Goal: Information Seeking & Learning: Check status

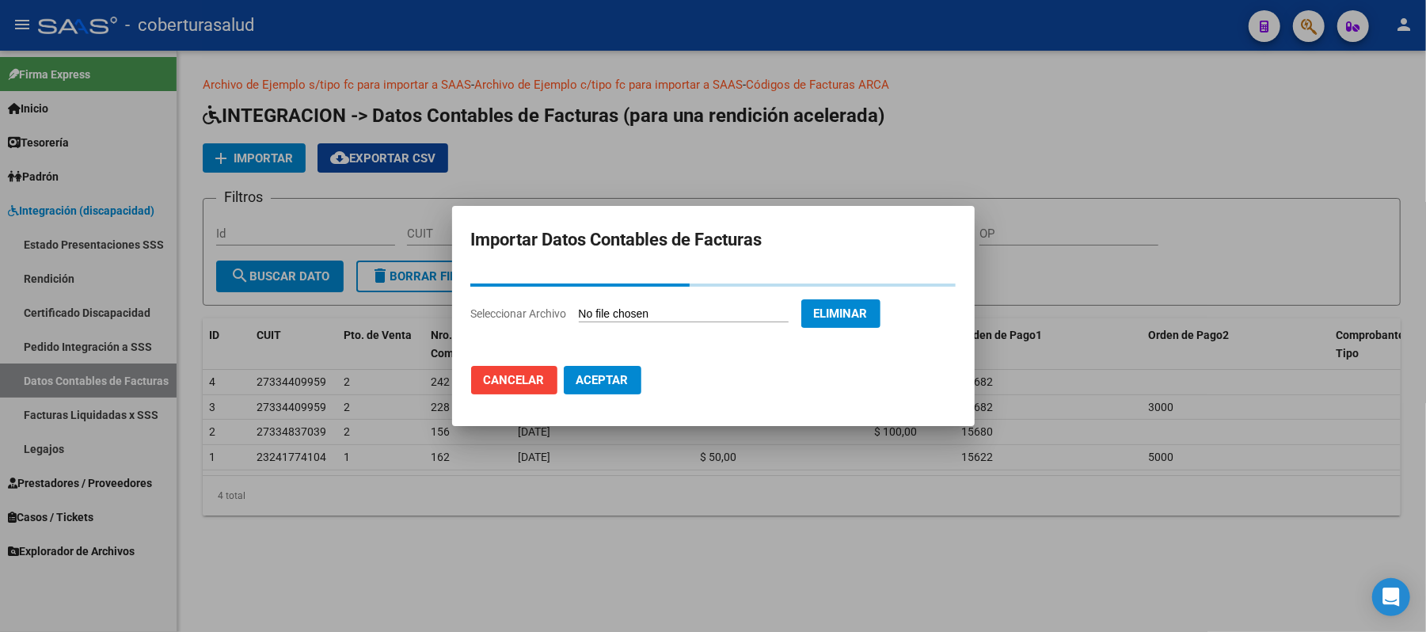
click at [569, 241] on h2 "Importar Datos Contables de Facturas" at bounding box center [713, 240] width 485 height 30
click at [570, 238] on h2 "Importar Datos Contables de Facturas" at bounding box center [713, 240] width 485 height 30
click at [857, 242] on h2 "Importar Datos Contables de Facturas" at bounding box center [713, 240] width 485 height 30
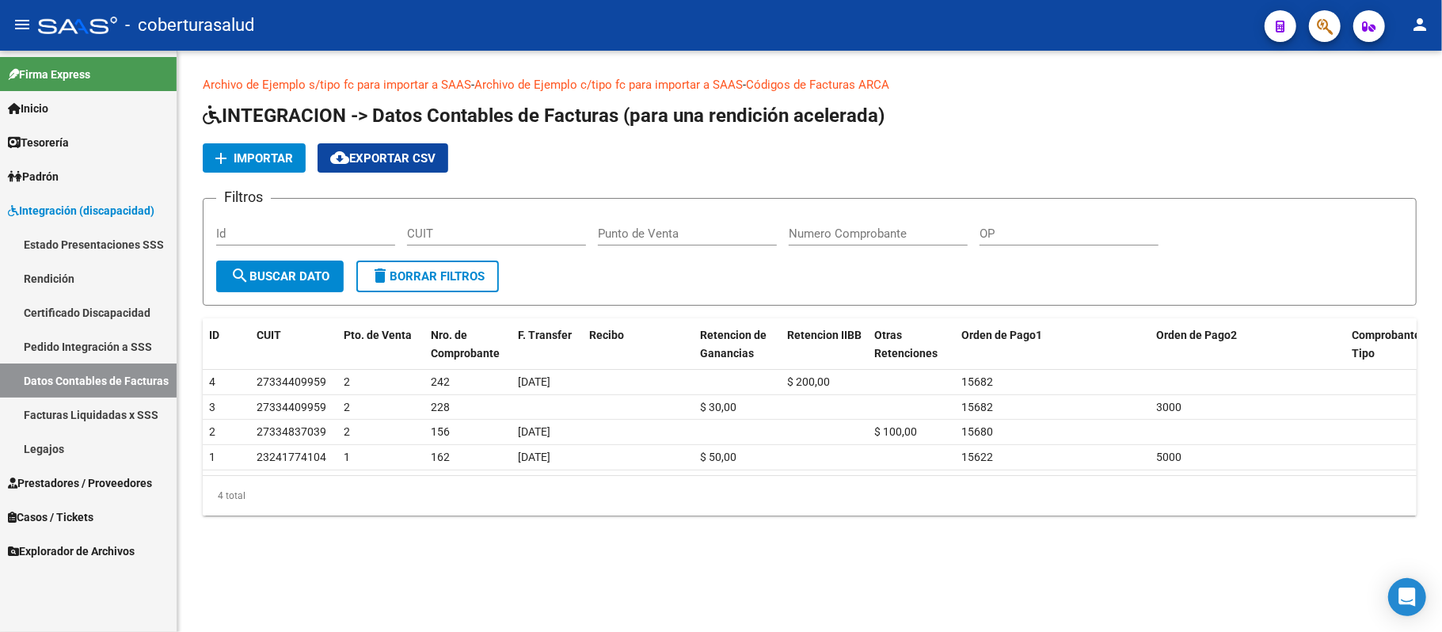
click at [114, 344] on link "Pedido Integración a SSS" at bounding box center [88, 346] width 177 height 34
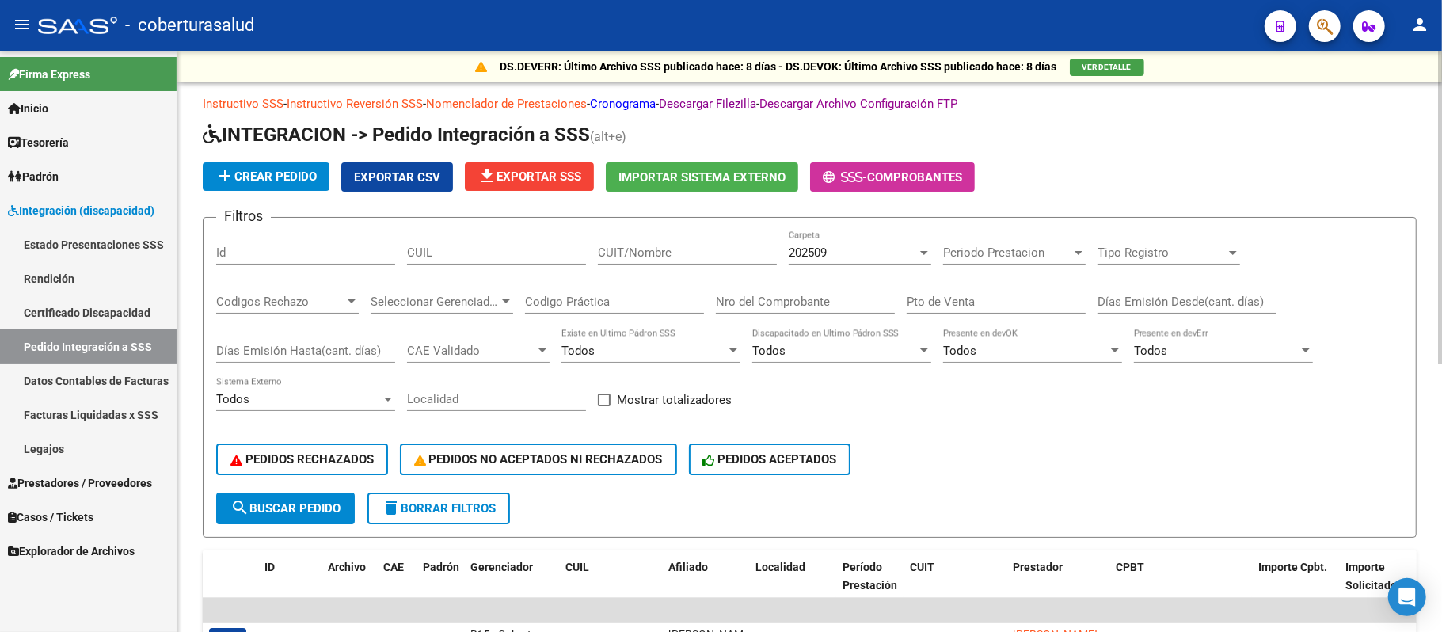
click at [695, 249] on input "CUIT/Nombre" at bounding box center [687, 252] width 179 height 14
paste input "30675352719"
type input "30675352719"
click at [850, 252] on div "202509" at bounding box center [853, 252] width 128 height 14
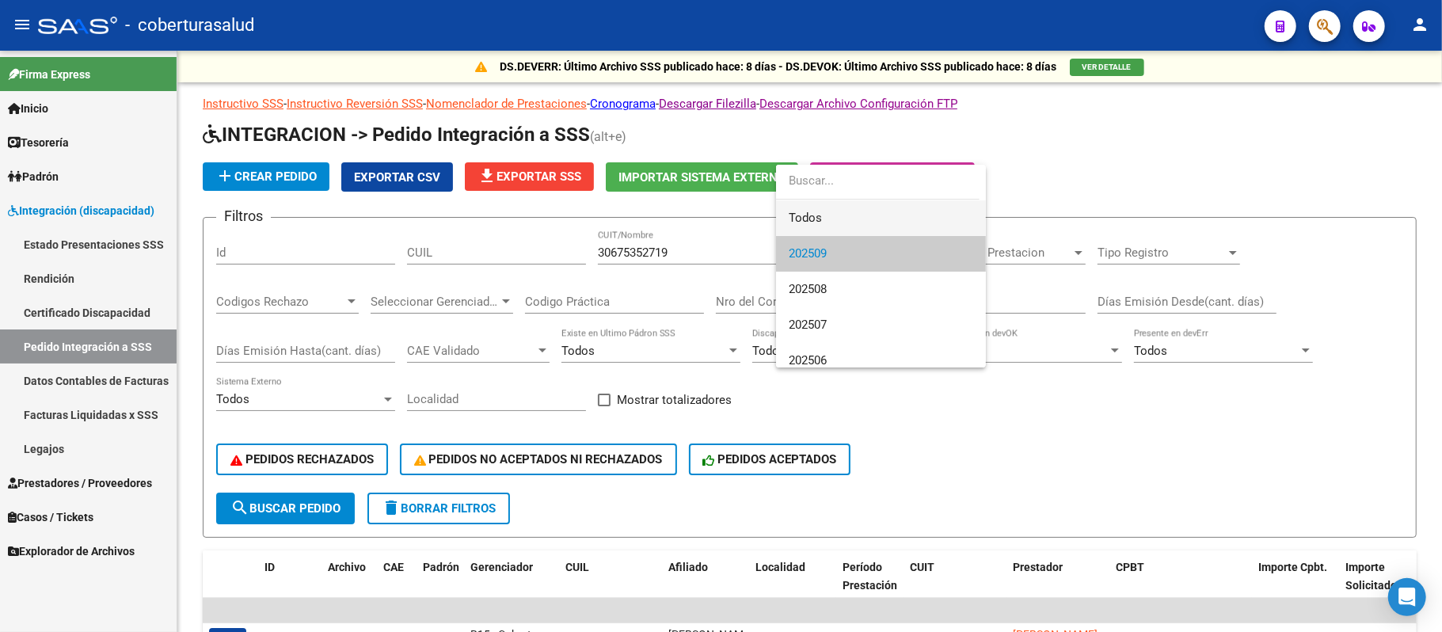
click at [850, 206] on span "Todos" at bounding box center [881, 218] width 185 height 36
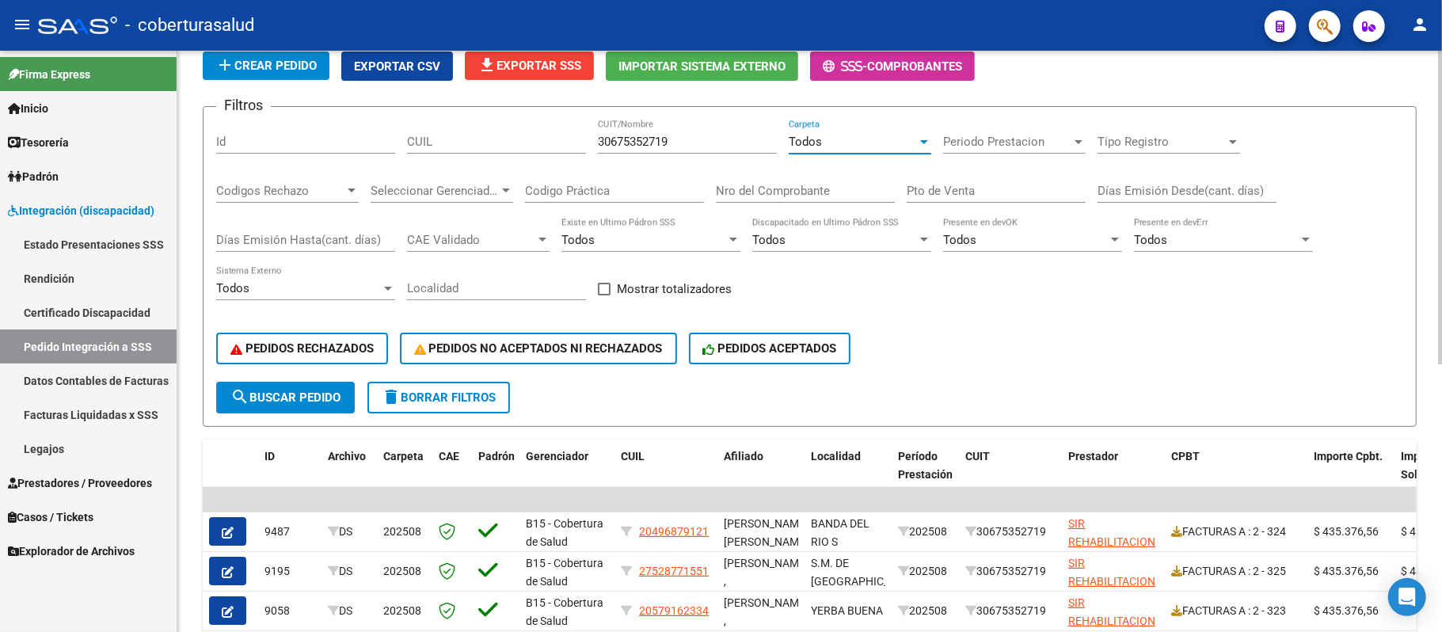
scroll to position [105, 0]
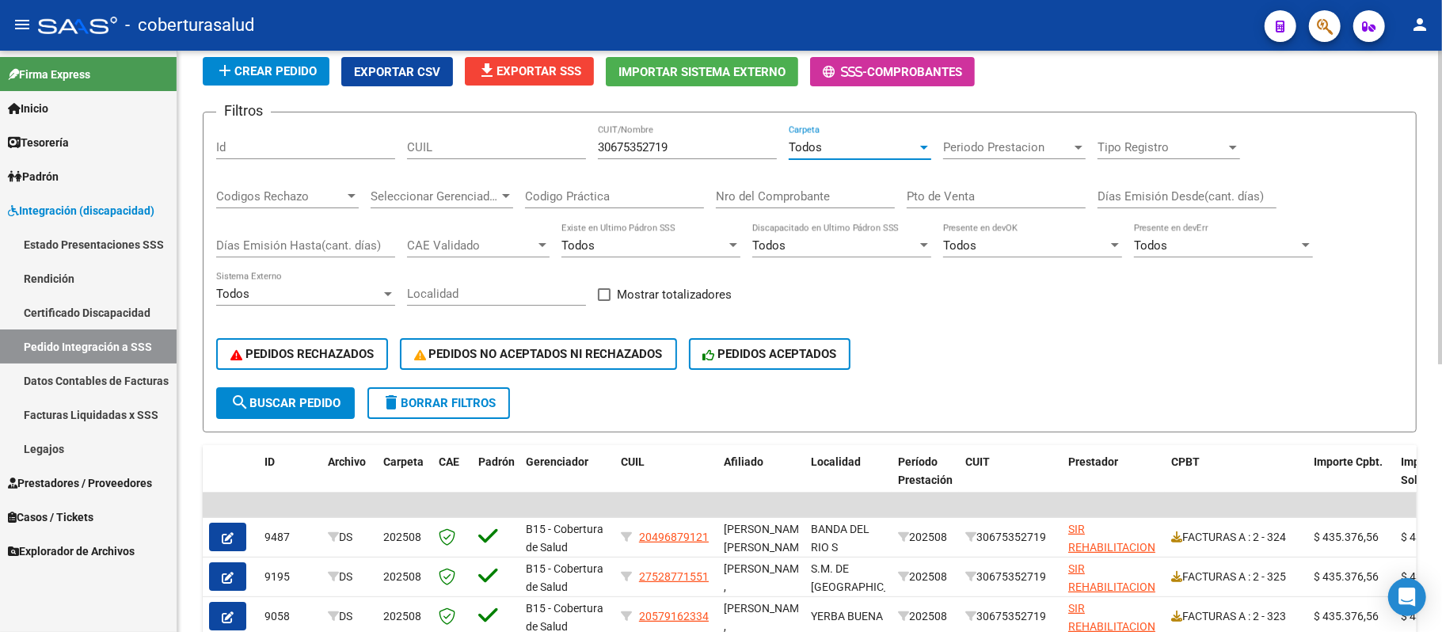
click at [491, 152] on input "CUIL" at bounding box center [496, 147] width 179 height 14
paste input "20579162334"
type input "20579162334"
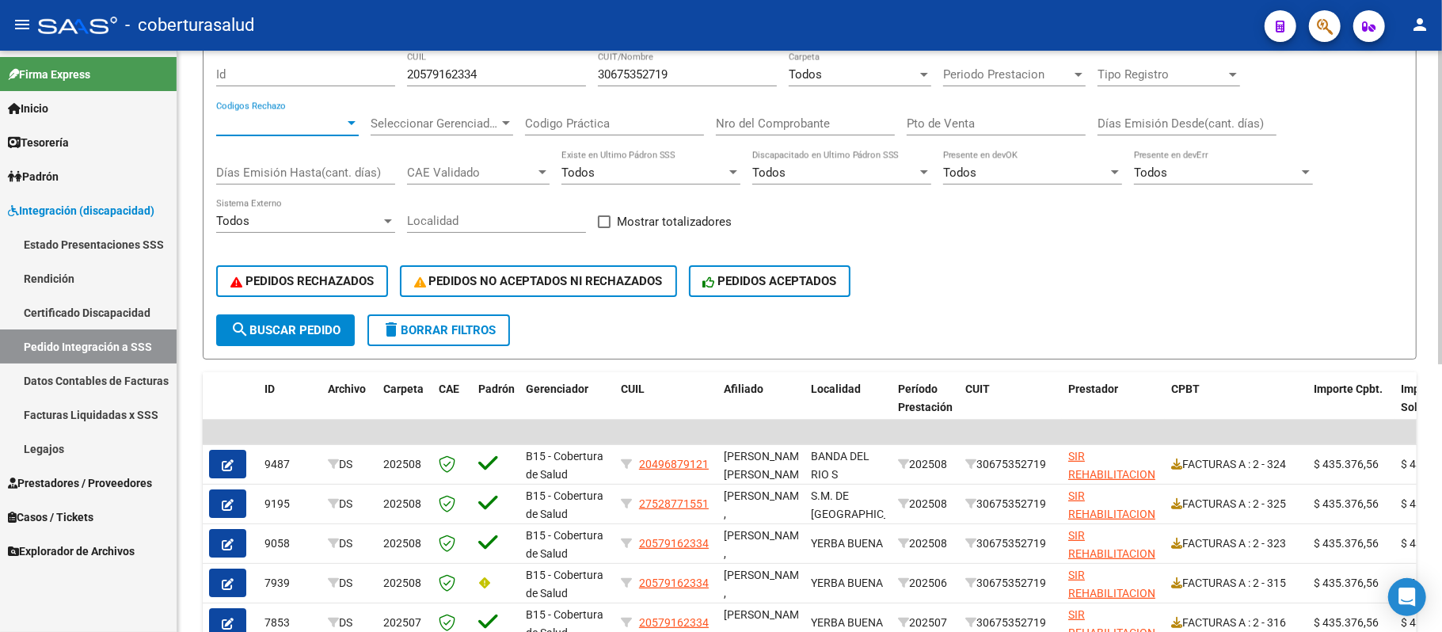
scroll to position [211, 0]
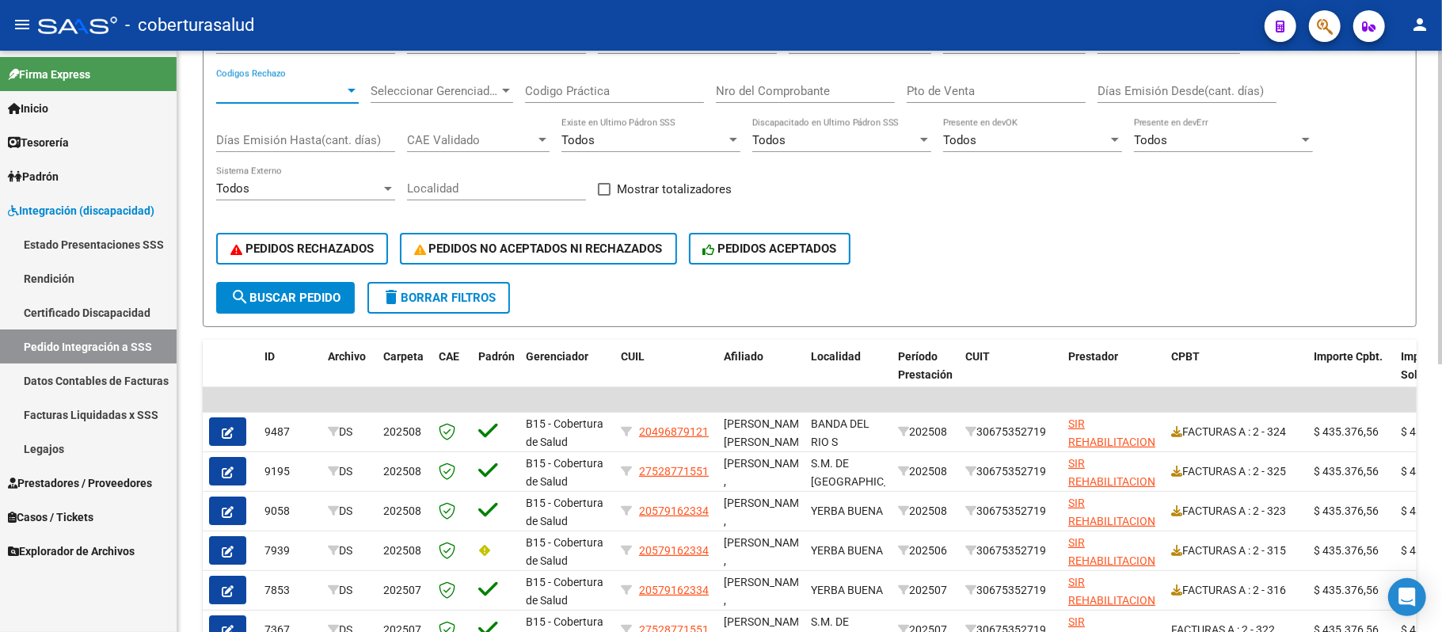
click at [311, 295] on span "search Buscar Pedido" at bounding box center [285, 298] width 110 height 14
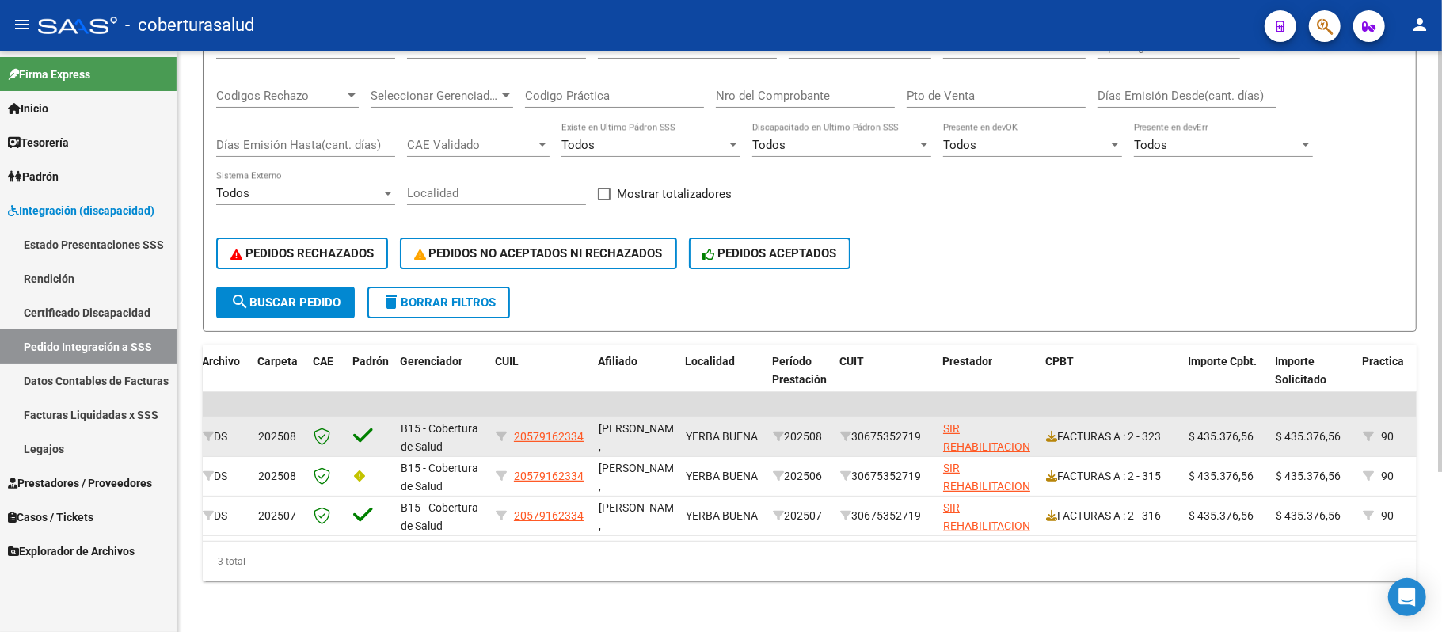
scroll to position [220, 0]
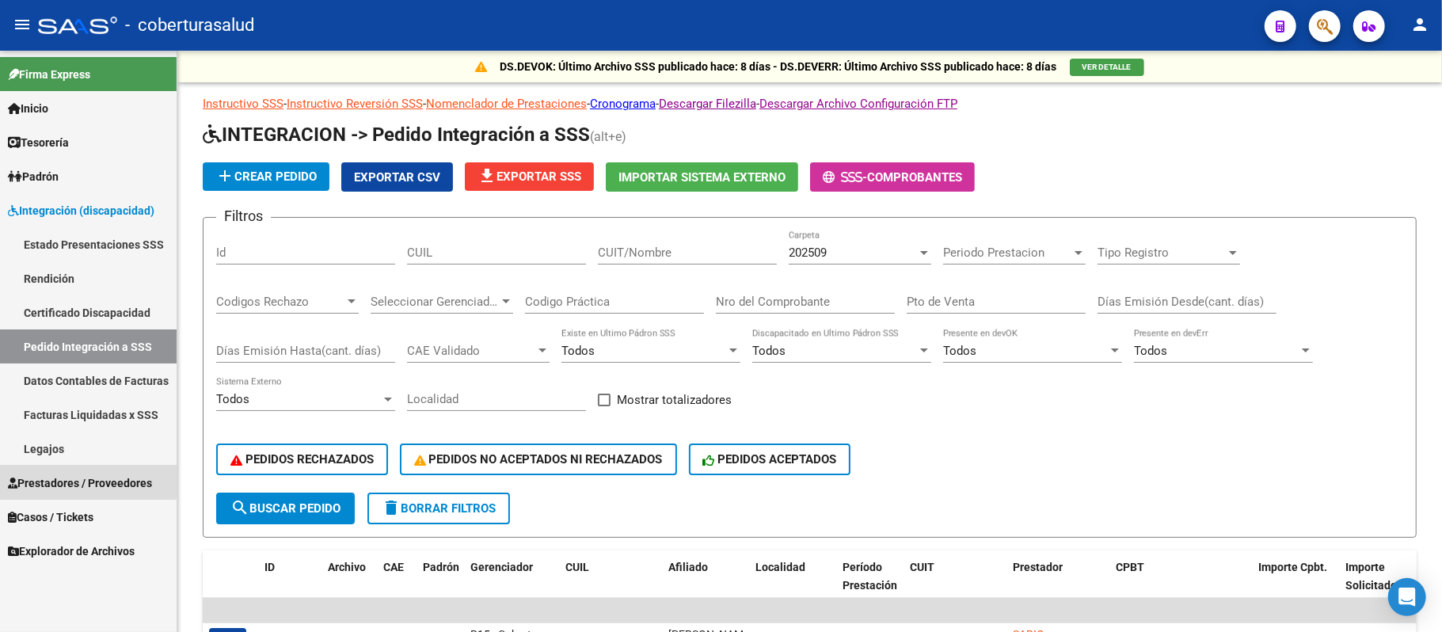
click at [83, 480] on span "Prestadores / Proveedores" at bounding box center [80, 482] width 144 height 17
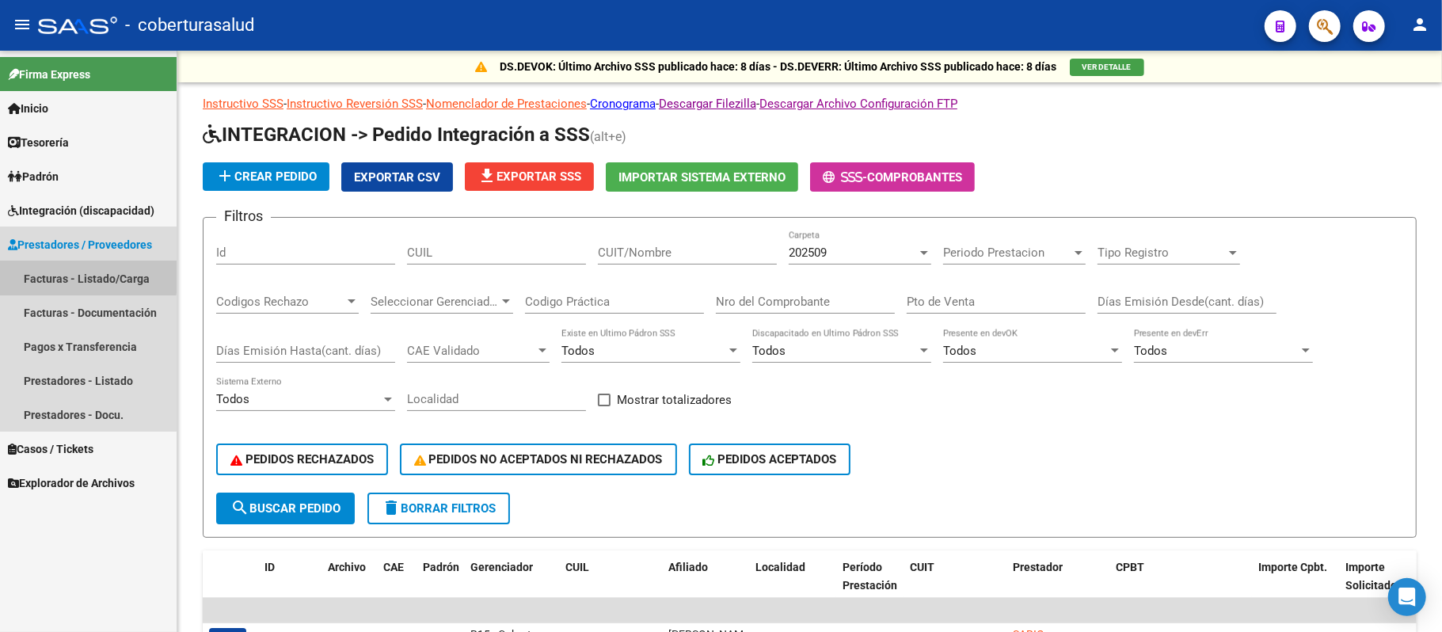
click at [87, 276] on link "Facturas - Listado/Carga" at bounding box center [88, 278] width 177 height 34
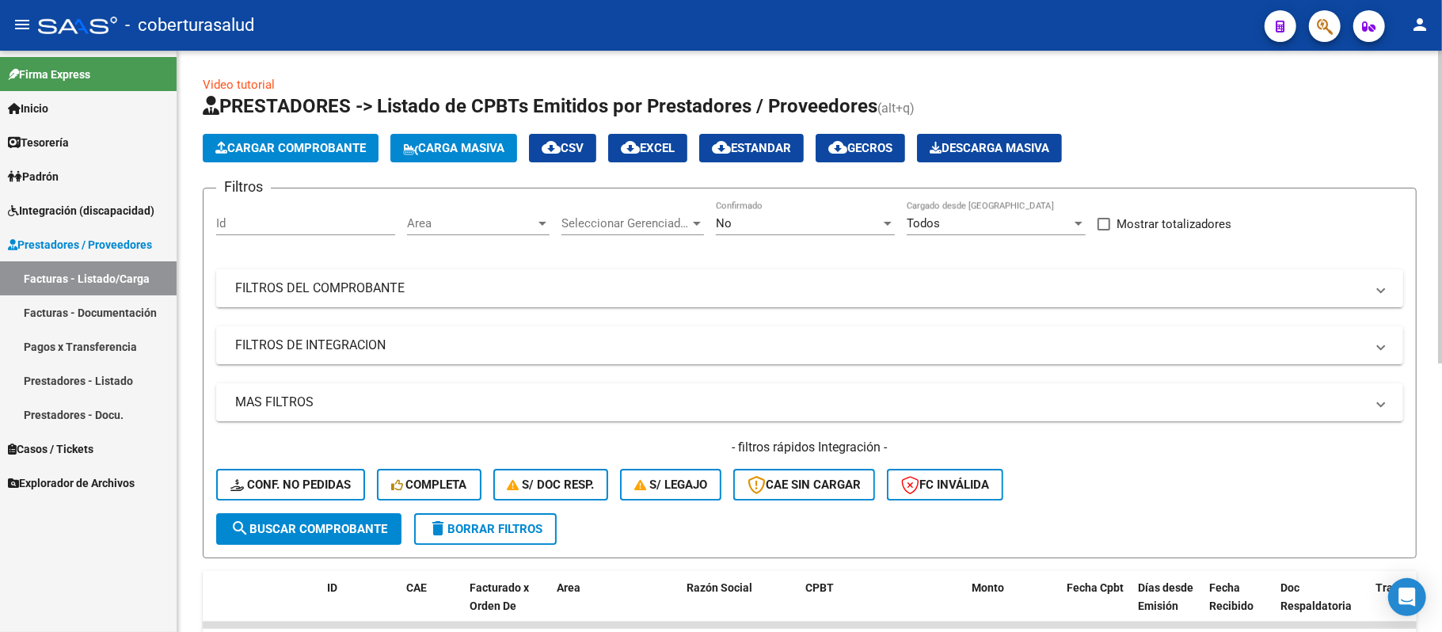
click at [687, 282] on mat-panel-title "FILTROS DEL COMPROBANTE" at bounding box center [800, 288] width 1130 height 17
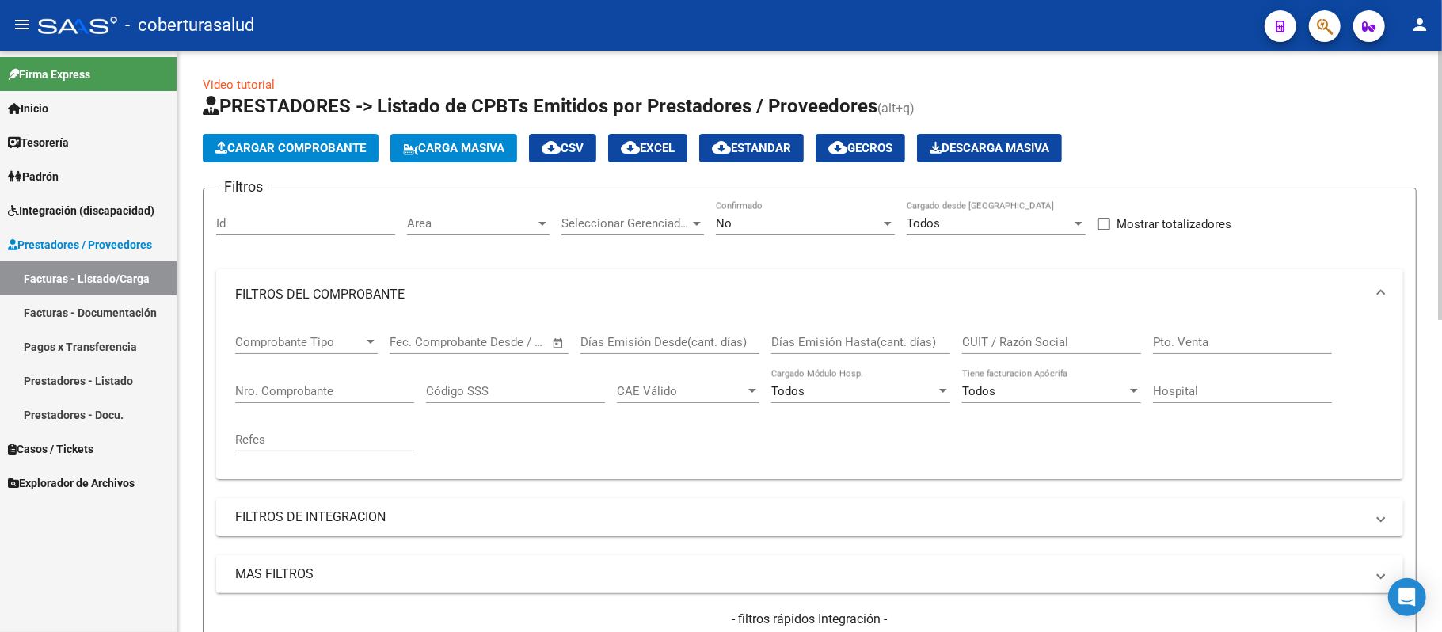
click at [1058, 347] on input "CUIT / Razón Social" at bounding box center [1051, 342] width 179 height 14
paste input "30675352719"
type input "30675352719"
click at [752, 228] on div "No" at bounding box center [798, 223] width 165 height 14
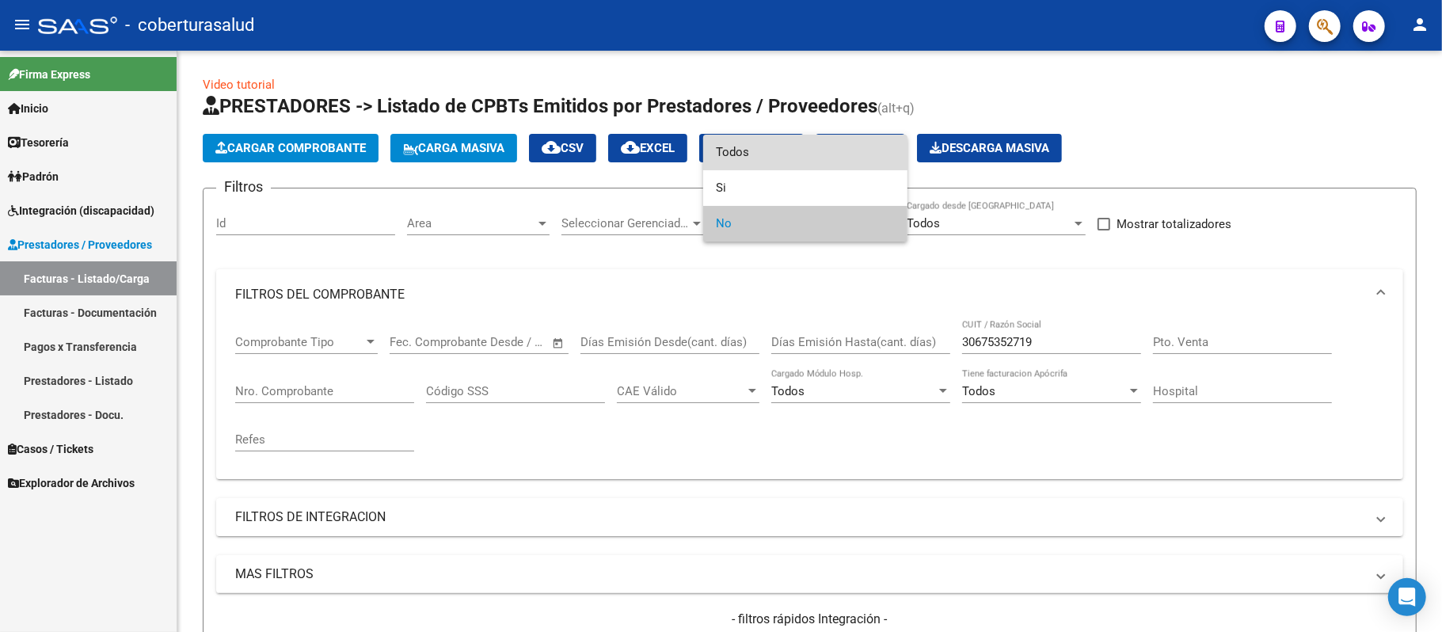
click at [784, 143] on span "Todos" at bounding box center [805, 153] width 179 height 36
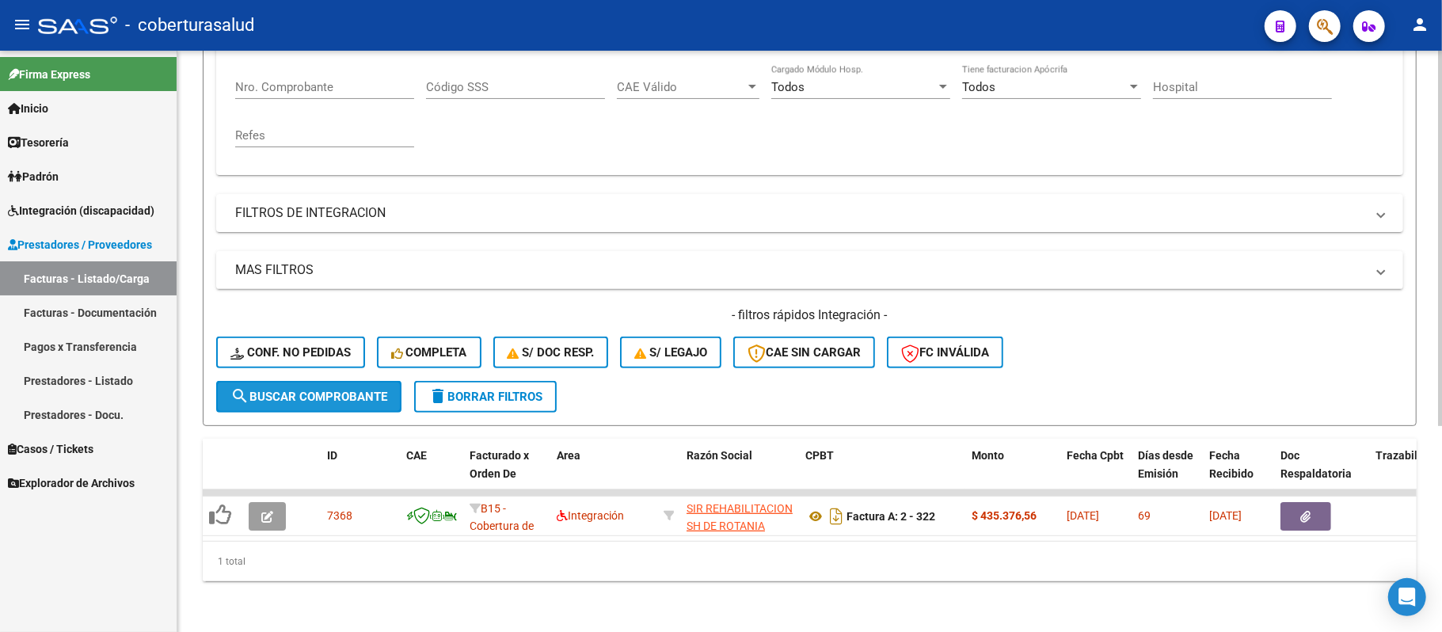
click at [358, 390] on span "search Buscar Comprobante" at bounding box center [308, 397] width 157 height 14
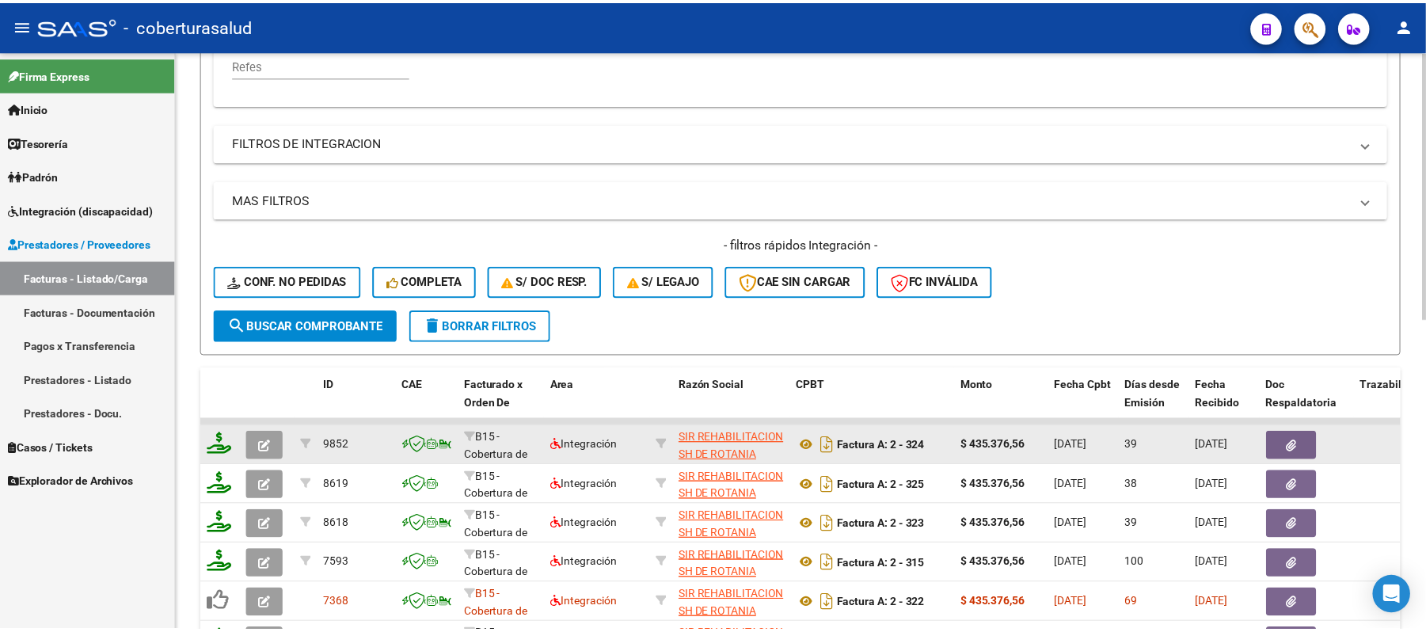
scroll to position [424, 0]
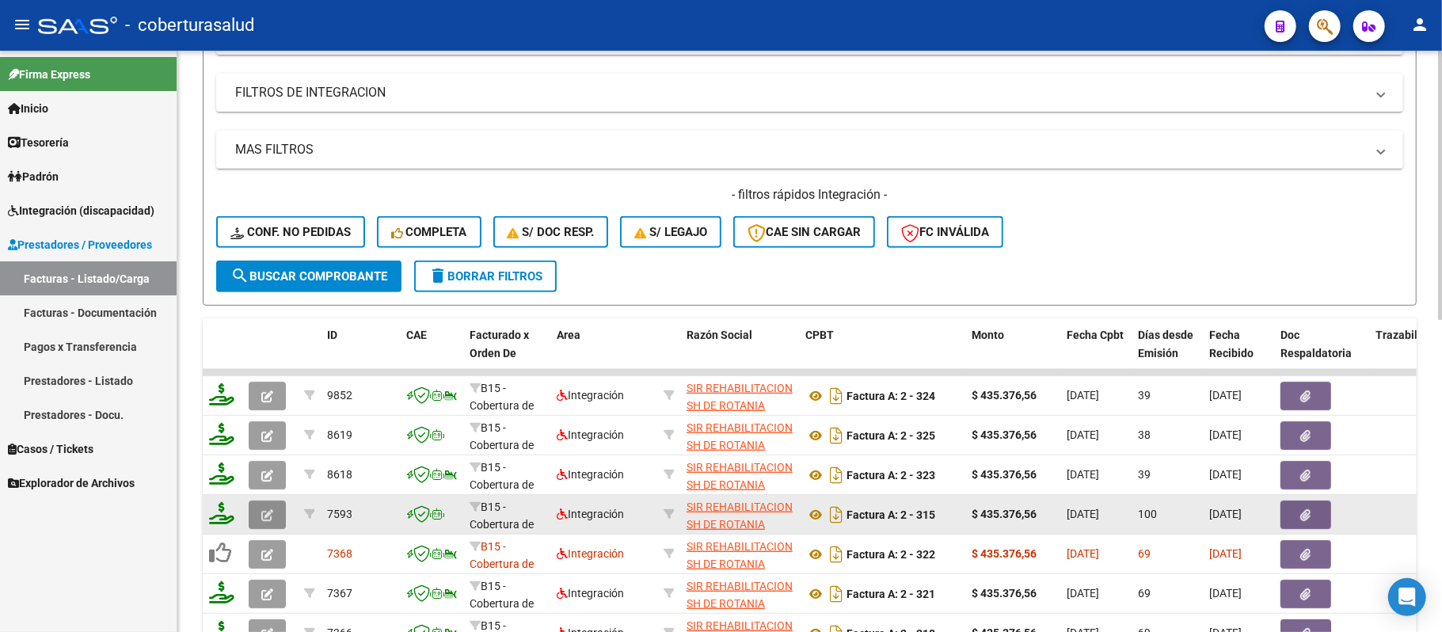
click at [260, 517] on button "button" at bounding box center [267, 514] width 37 height 29
